Goal: Find specific page/section: Find specific page/section

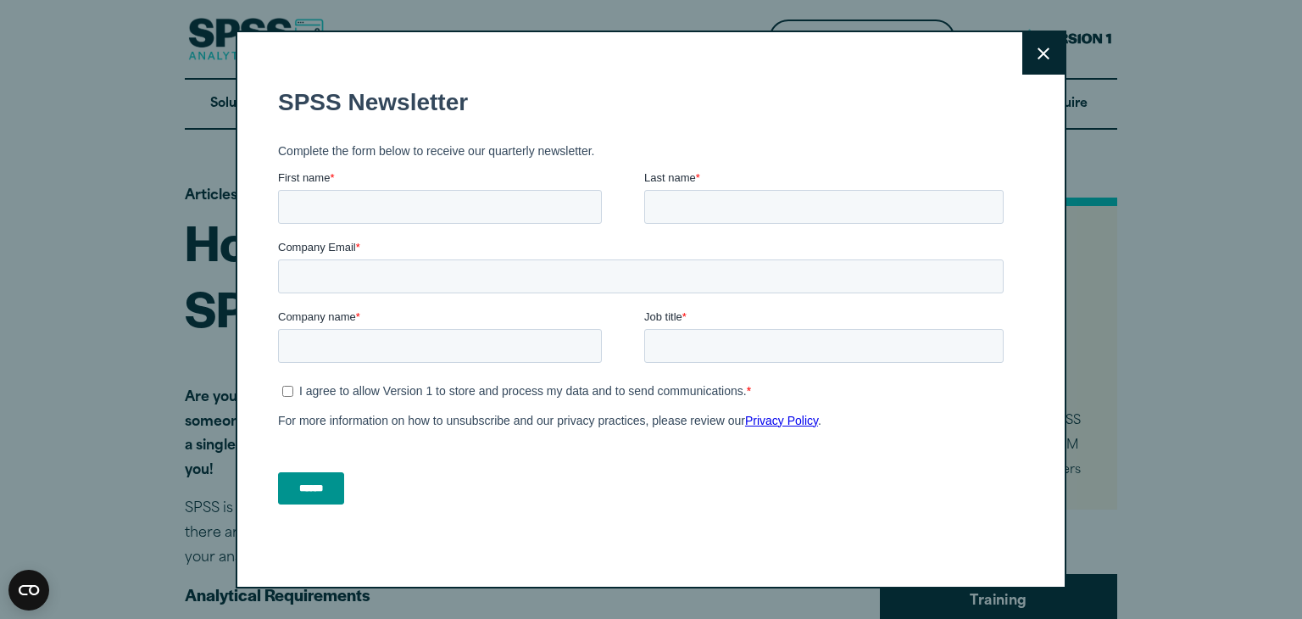
click at [1031, 59] on button "Close" at bounding box center [1043, 53] width 42 height 42
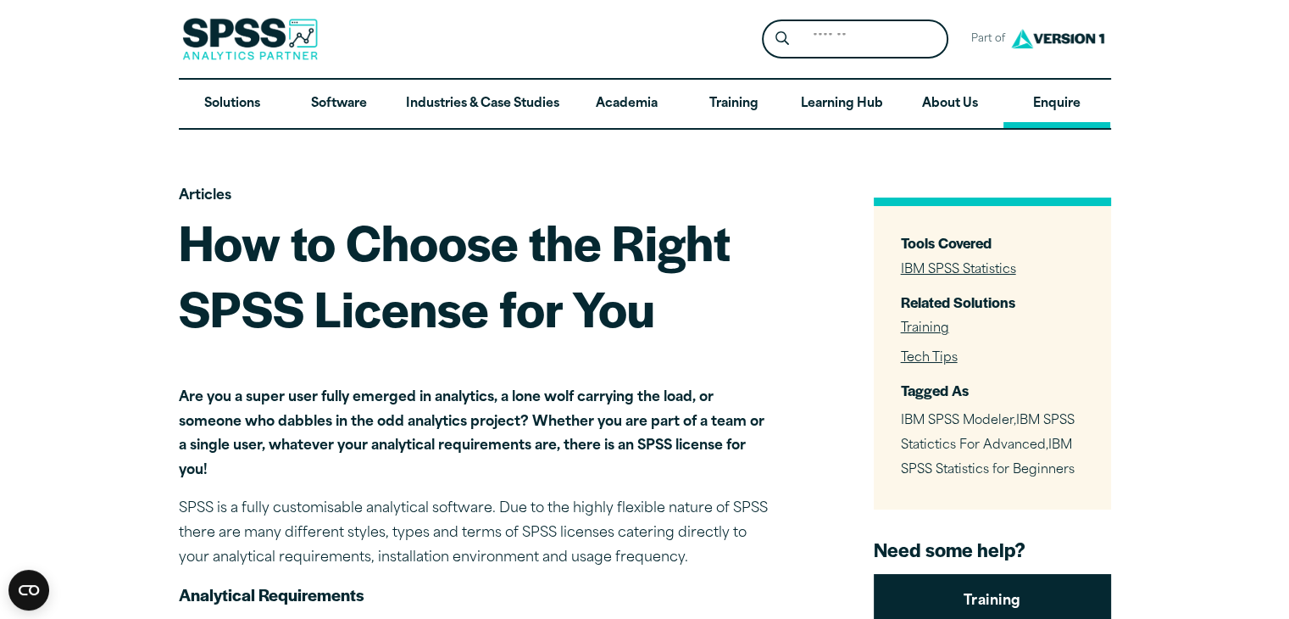
click at [1056, 103] on link "Enquire" at bounding box center [1056, 104] width 107 height 49
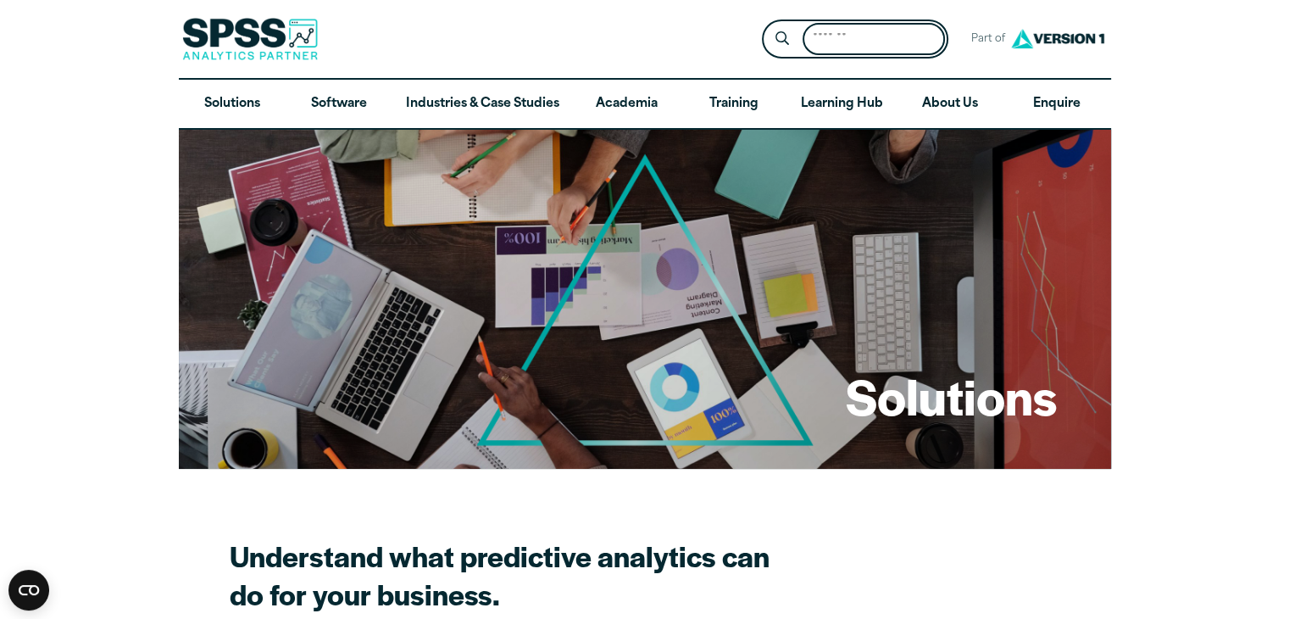
click at [844, 42] on input "Search for:" at bounding box center [874, 39] width 142 height 33
